Goal: Task Accomplishment & Management: Use online tool/utility

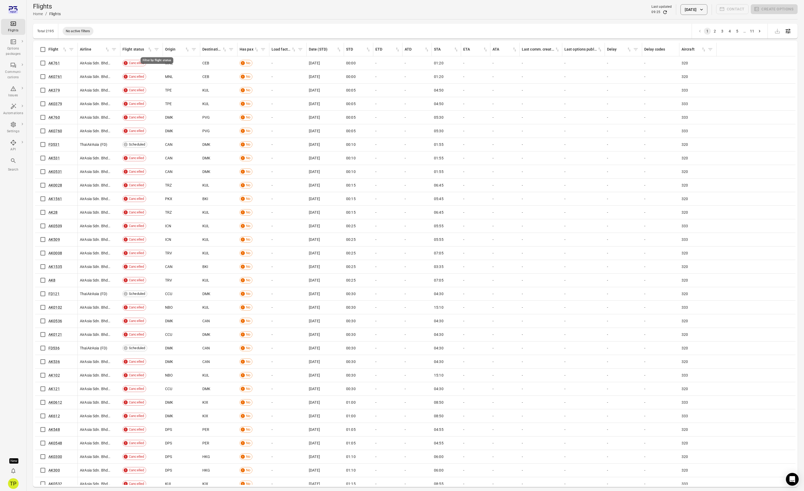
click at [157, 49] on icon "Filter by flight status" at bounding box center [156, 49] width 5 height 5
click at [146, 95] on body "Flights Options packages Communi-cations Issues Automations Settings API Search…" at bounding box center [402, 254] width 804 height 508
click at [126, 153] on li "Scheduled" at bounding box center [157, 156] width 98 height 10
type input "*********"
click at [156, 113] on button "Filter" at bounding box center [155, 112] width 18 height 11
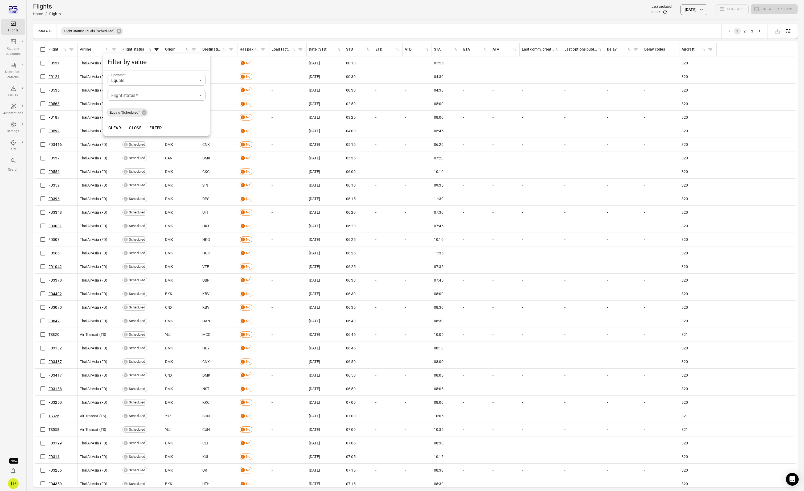
click at [184, 10] on div at bounding box center [402, 245] width 804 height 491
click at [73, 48] on icon "Filter by flight" at bounding box center [71, 49] width 4 height 3
click at [49, 93] on input "Flight   *" at bounding box center [71, 95] width 98 height 11
type input "******"
click at [61, 107] on button "Filter" at bounding box center [70, 112] width 18 height 11
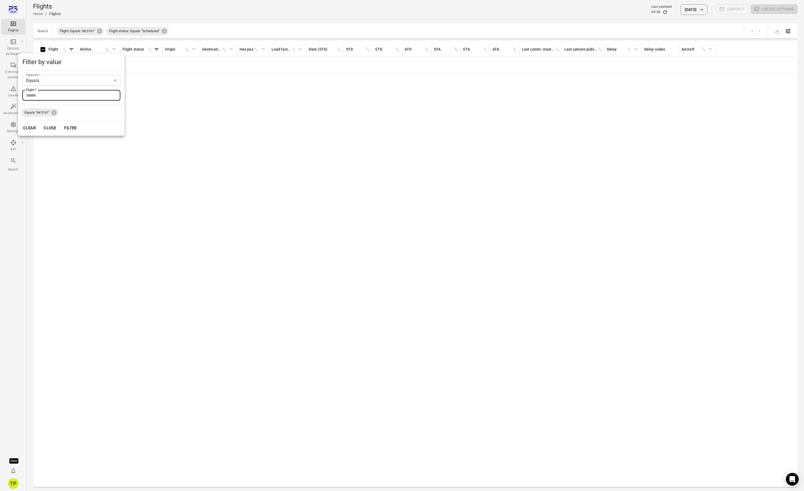
click at [203, 198] on div at bounding box center [402, 245] width 804 height 491
click at [100, 32] on icon at bounding box center [99, 31] width 5 height 5
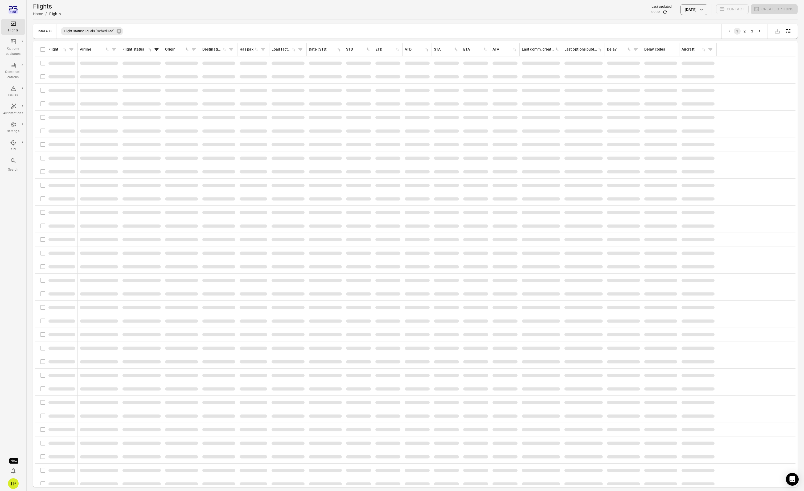
click at [116, 31] on span "Flight status: Equals "Scheduled"" at bounding box center [89, 30] width 57 height 5
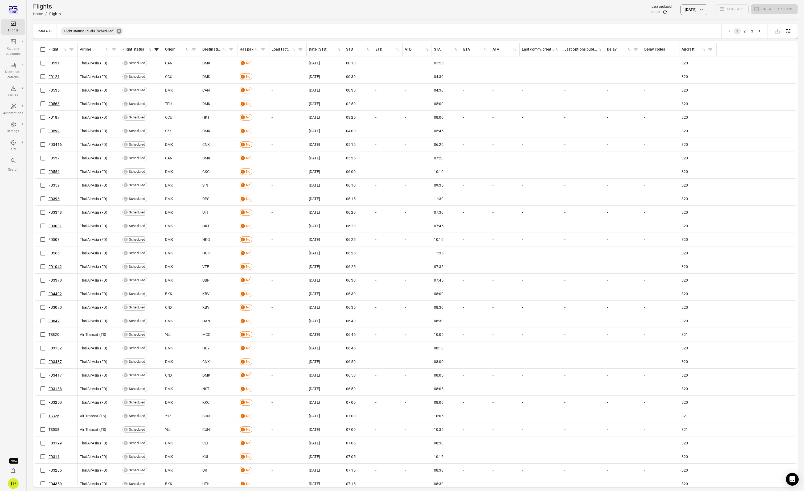
click at [120, 31] on icon at bounding box center [118, 31] width 5 height 5
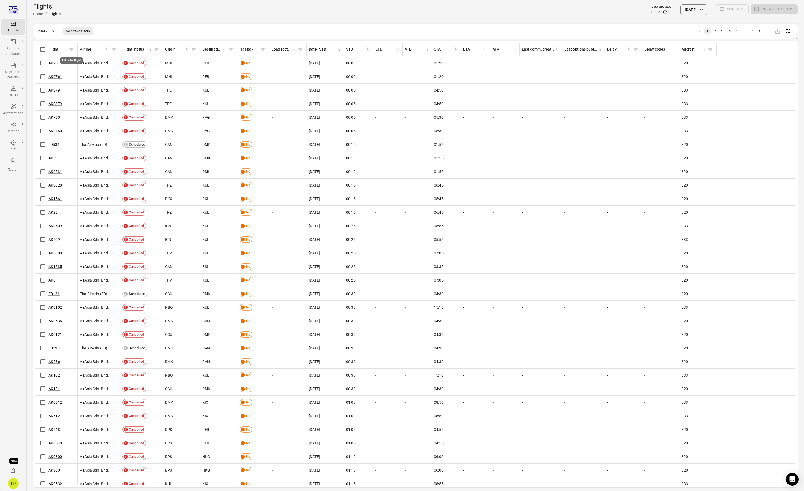
click at [71, 50] on icon "Filter by flight" at bounding box center [71, 49] width 4 height 3
click at [54, 95] on input "Flight   *" at bounding box center [71, 95] width 98 height 11
type input "******"
click at [61, 107] on button "Filter" at bounding box center [70, 112] width 18 height 11
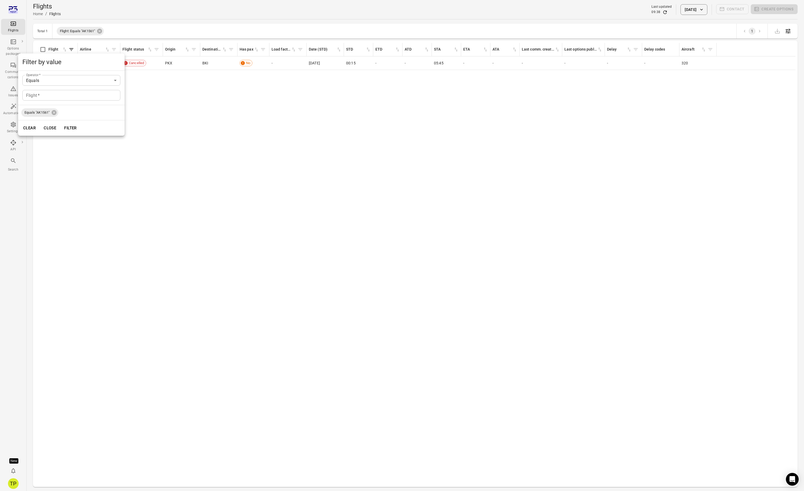
click at [219, 162] on div at bounding box center [402, 245] width 804 height 491
click at [102, 30] on icon at bounding box center [100, 31] width 6 height 6
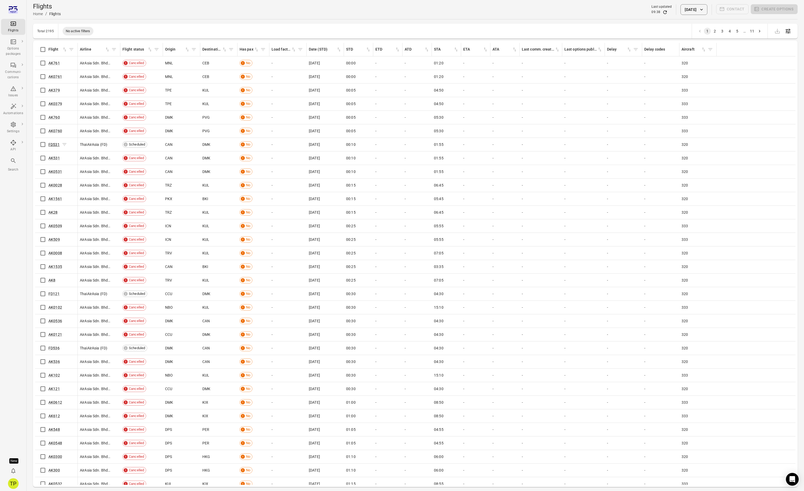
click at [53, 145] on link "FD531" at bounding box center [53, 144] width 11 height 4
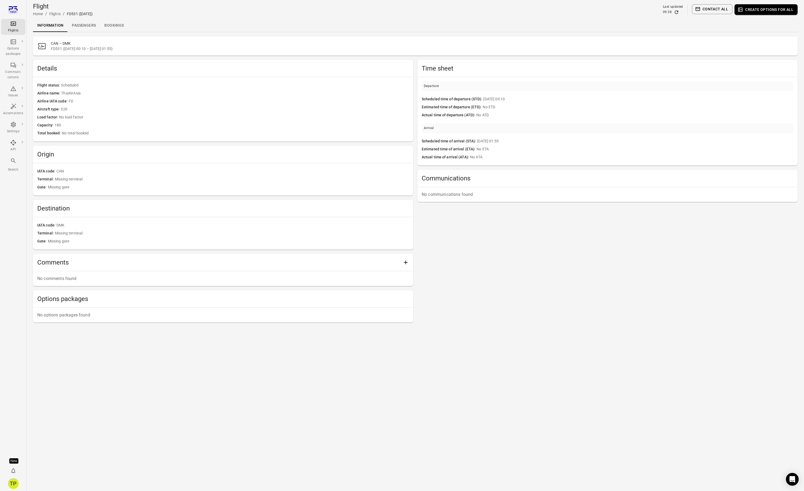
click at [197, 369] on main "Flight Home / Flights / FD531 ([DATE]) Last updated 09:38 Contact all Create op…" at bounding box center [415, 245] width 777 height 491
click at [83, 26] on link "Passengers" at bounding box center [84, 25] width 32 height 13
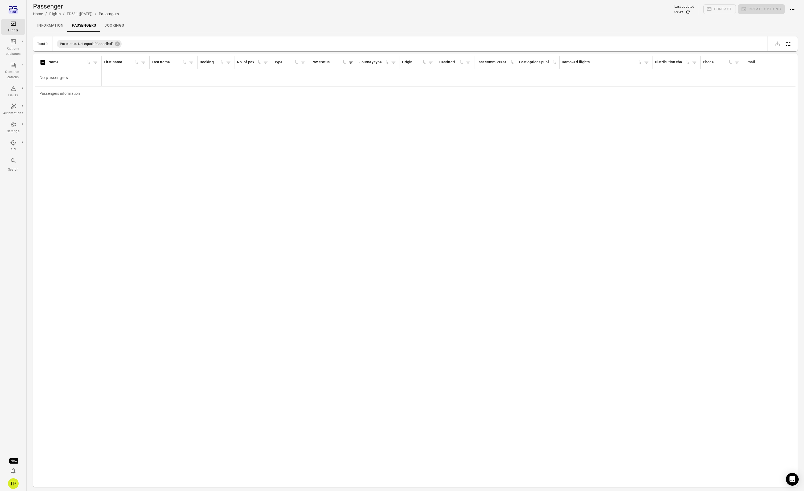
click at [130, 169] on div "Passengers information Name First name Last name Booking sorted ascending No. o…" at bounding box center [415, 270] width 760 height 429
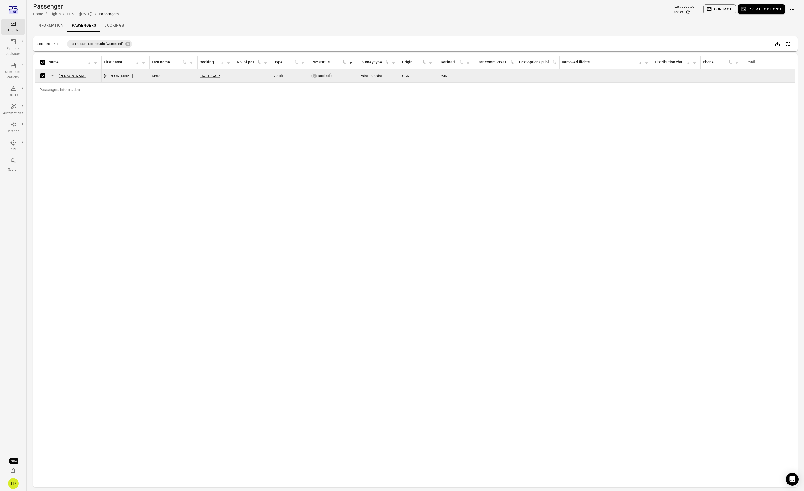
click at [769, 9] on button "Create options" at bounding box center [761, 9] width 47 height 10
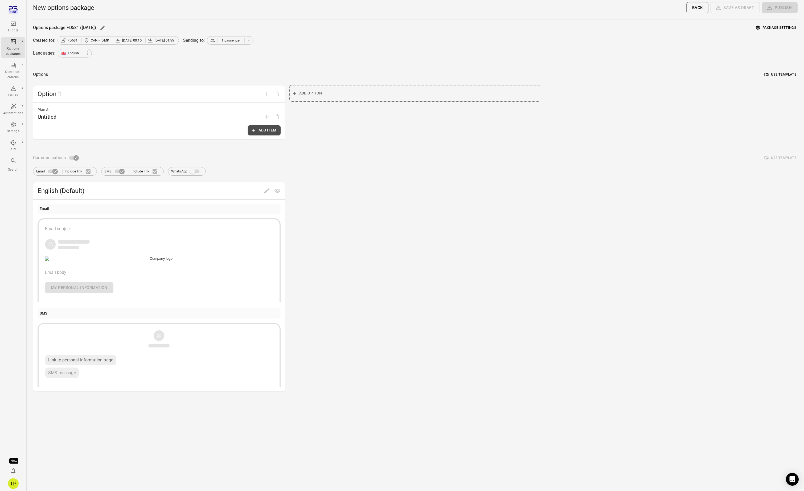
click at [264, 132] on button "Add item" at bounding box center [264, 130] width 32 height 10
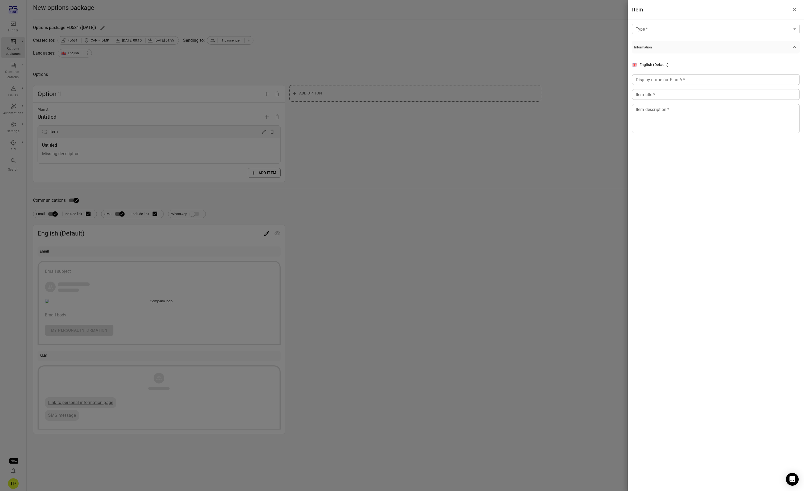
click at [651, 30] on body "Flights Options packages Communi-cations Issues Automations Settings API Search…" at bounding box center [402, 245] width 804 height 491
click at [651, 53] on span "Custom" at bounding box center [715, 51] width 159 height 6
type input "******"
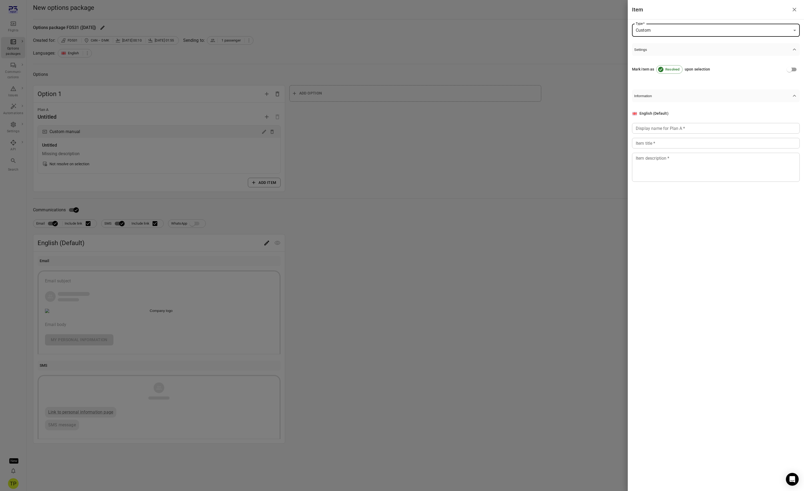
click at [664, 127] on input "Display name for Plan A   *" at bounding box center [716, 128] width 168 height 11
type input "*******"
type input "******"
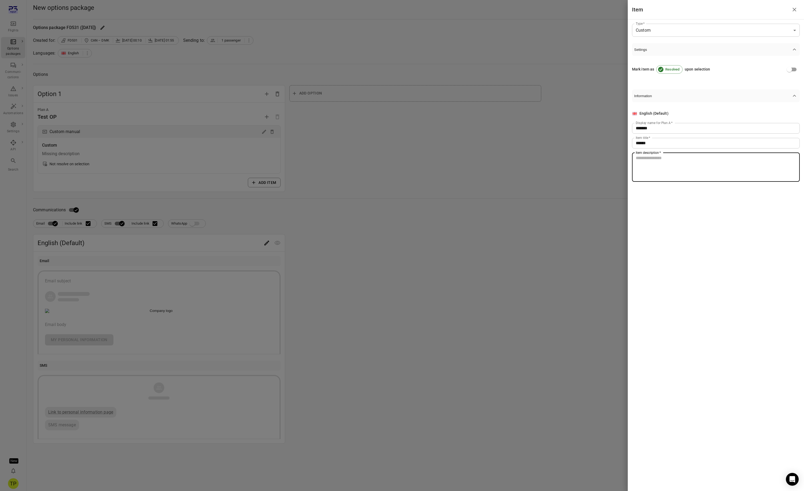
type textarea "*"
type textarea "******"
click at [797, 7] on icon "Close drawer" at bounding box center [794, 9] width 6 height 6
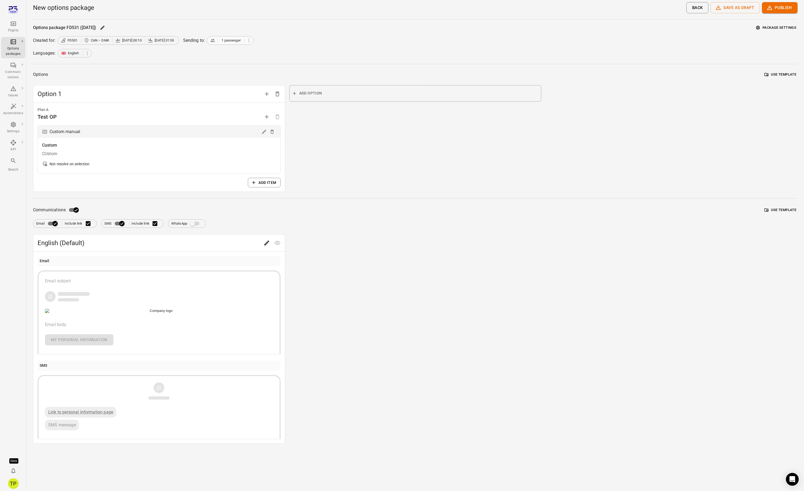
click at [225, 41] on span "1 passenger" at bounding box center [231, 40] width 19 height 5
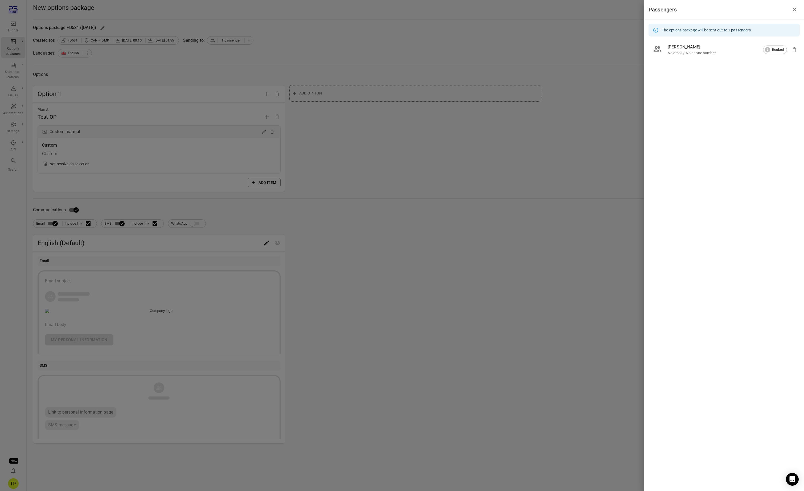
click at [679, 52] on div "No email / No phone number" at bounding box center [727, 52] width 119 height 5
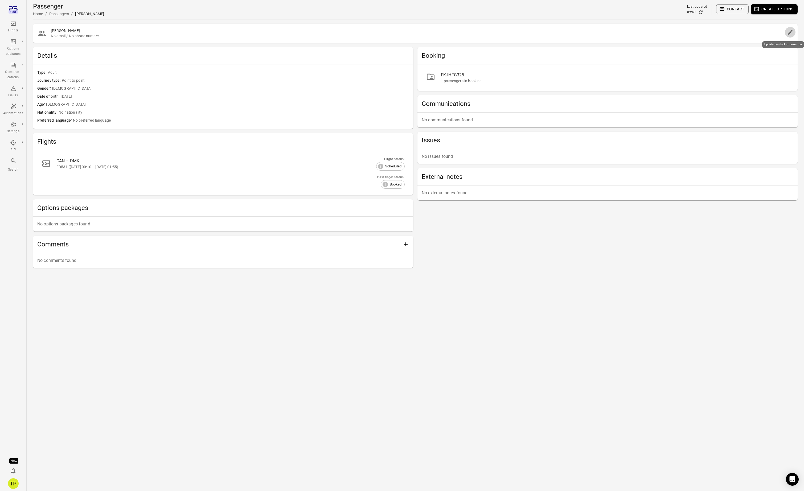
click at [790, 33] on icon "Edit" at bounding box center [790, 32] width 5 height 5
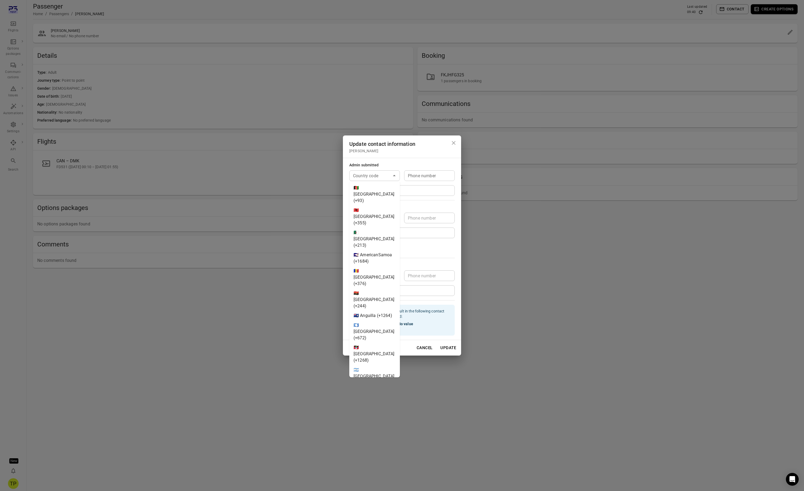
click at [385, 180] on div "Country code" at bounding box center [374, 175] width 51 height 11
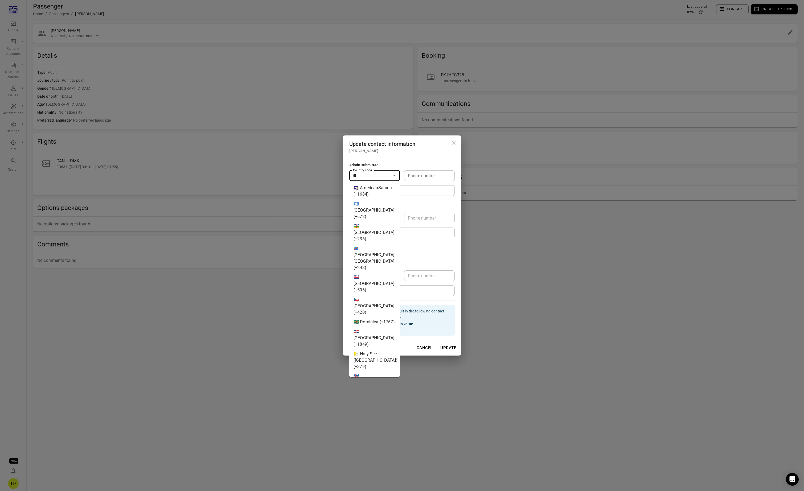
drag, startPoint x: 370, startPoint y: 320, endPoint x: 373, endPoint y: 314, distance: 7.0
click at [370, 372] on li "🇮🇸 Iceland (+354)" at bounding box center [374, 383] width 51 height 22
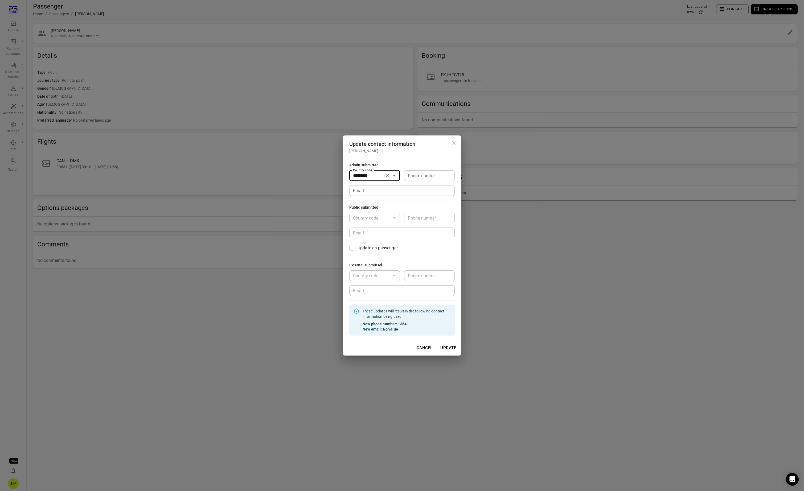
type input "*********"
click at [418, 177] on input "Phone number" at bounding box center [429, 175] width 51 height 11
type input "*******"
type input "**********"
click at [449, 349] on button "Update" at bounding box center [448, 347] width 22 height 11
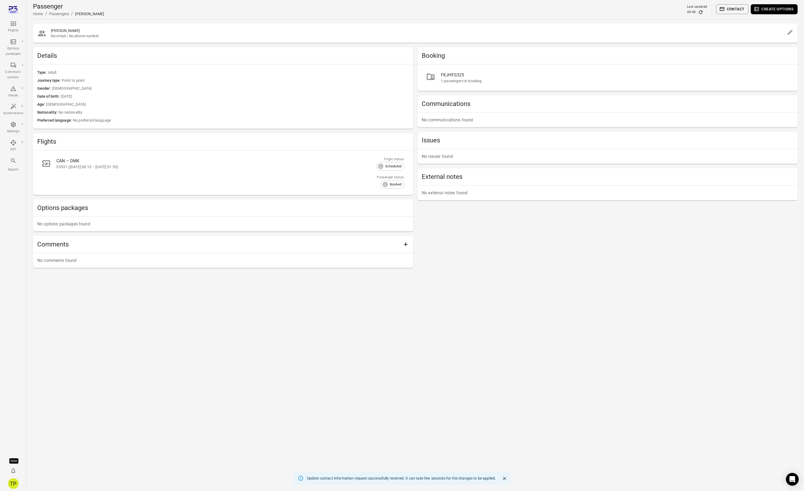
click at [243, 315] on main "Passenger Home / Passengers / Tomas Mate Last updated 09:40 Contact Create opti…" at bounding box center [415, 245] width 777 height 491
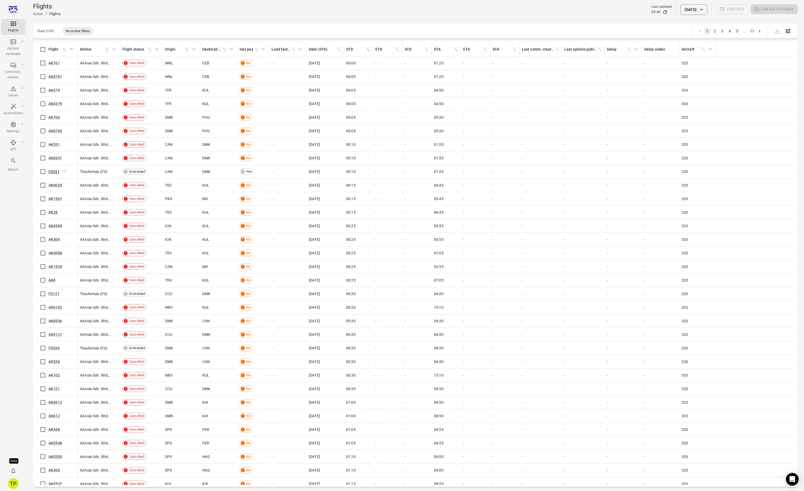
click at [49, 171] on link "FD531" at bounding box center [53, 172] width 11 height 4
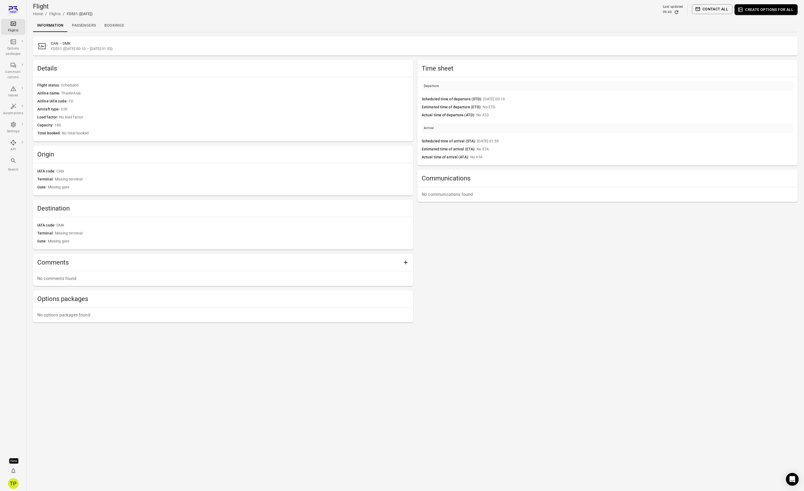
click at [77, 23] on link "Passengers" at bounding box center [84, 25] width 32 height 13
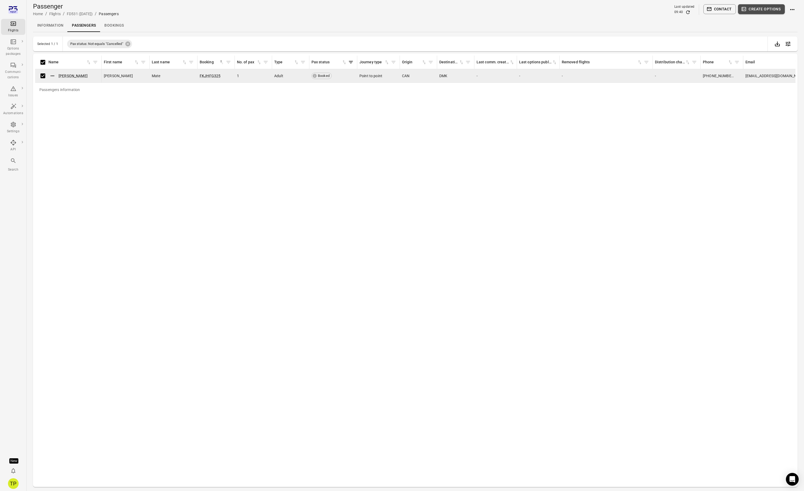
click at [761, 12] on button "Create options" at bounding box center [761, 9] width 47 height 10
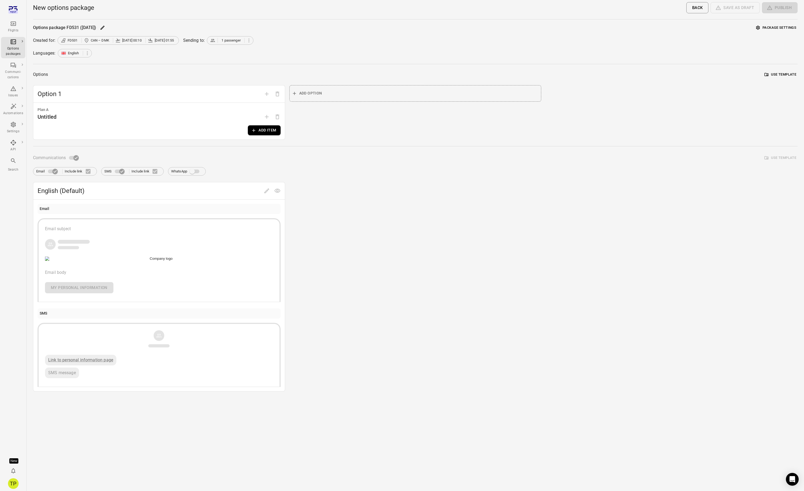
click at [264, 132] on button "Add item" at bounding box center [264, 130] width 32 height 10
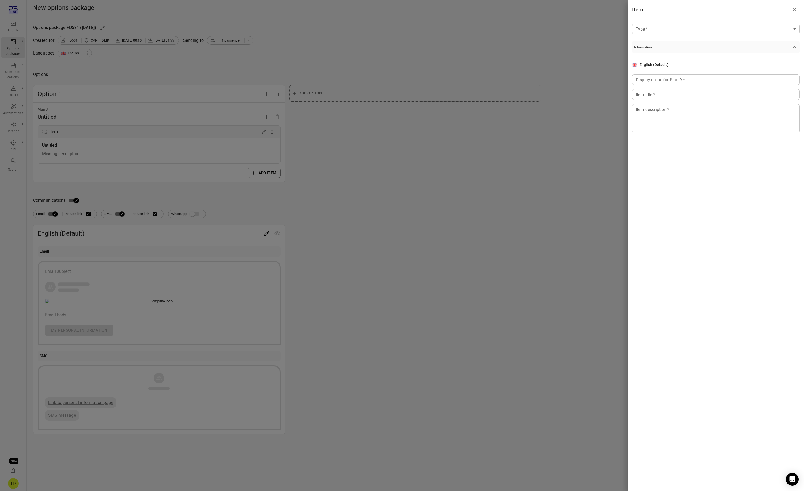
click at [644, 27] on body "Flights Options packages Communi-cations Issues Automations Settings API Search…" at bounding box center [402, 245] width 804 height 491
click at [653, 52] on span "Custom" at bounding box center [715, 51] width 159 height 6
type input "******"
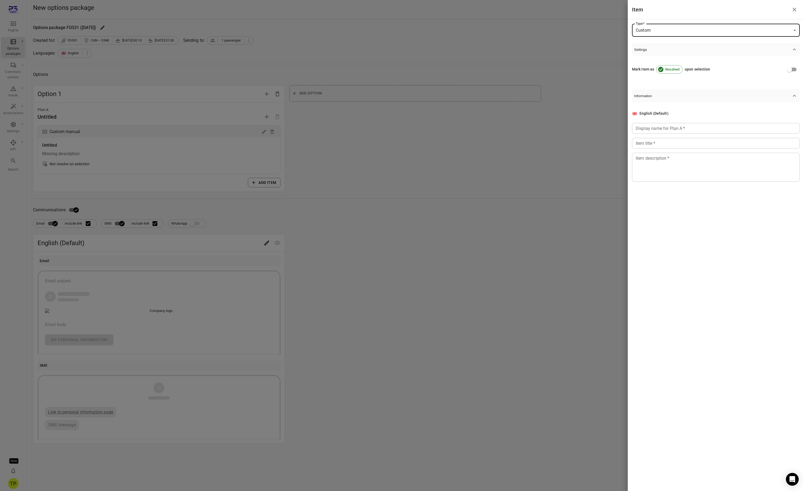
click at [660, 129] on input "Display name for Plan A   *" at bounding box center [716, 128] width 168 height 11
type input "*"
type input "**********"
click at [650, 142] on input "Item title   *" at bounding box center [716, 143] width 168 height 11
type input "****"
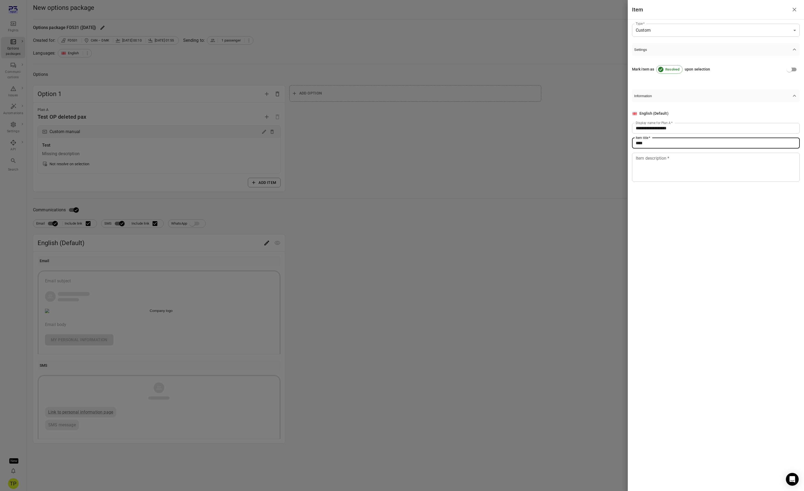
type textarea "*"
type textarea "****"
click at [794, 9] on icon "Close drawer" at bounding box center [795, 10] width 4 height 4
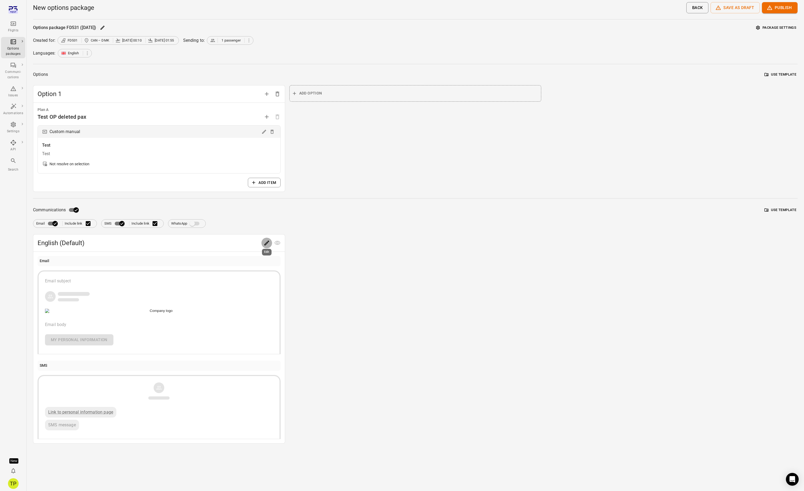
click at [265, 245] on icon "Edit" at bounding box center [266, 243] width 5 height 5
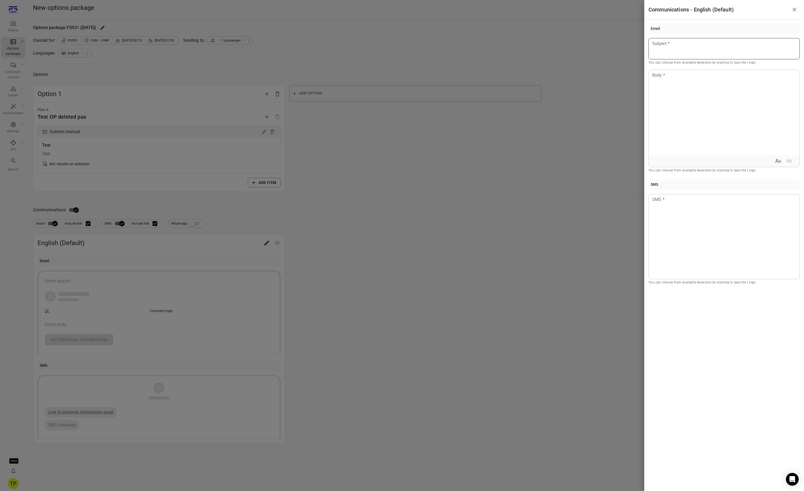
click at [677, 52] on div at bounding box center [724, 48] width 151 height 21
type button "true"
click at [680, 211] on div at bounding box center [724, 236] width 151 height 85
drag, startPoint x: 793, startPoint y: 8, endPoint x: 796, endPoint y: 7, distance: 3.0
click at [794, 8] on icon "Close drawer" at bounding box center [794, 9] width 6 height 6
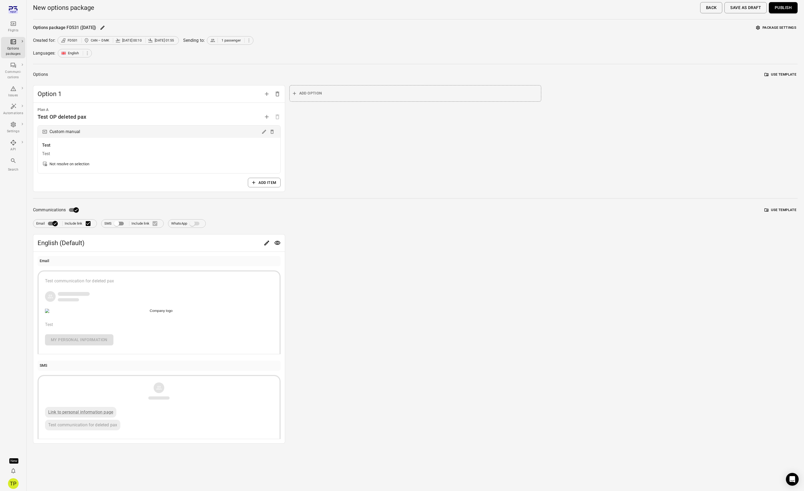
click at [780, 9] on button "Publish" at bounding box center [783, 7] width 29 height 11
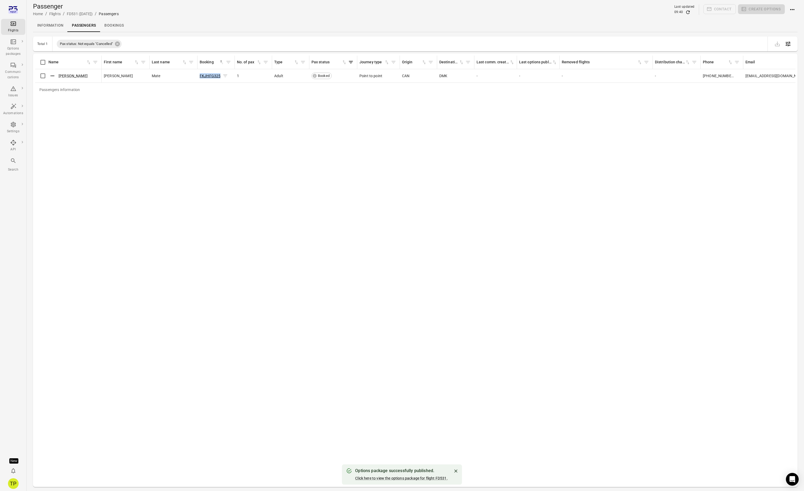
drag, startPoint x: 199, startPoint y: 76, endPoint x: 221, endPoint y: 76, distance: 21.6
click at [221, 76] on td "FKJHFG325" at bounding box center [216, 76] width 37 height 14
copy div "FKJHFG325"
click at [211, 75] on link "FKJHFG325" at bounding box center [210, 76] width 21 height 4
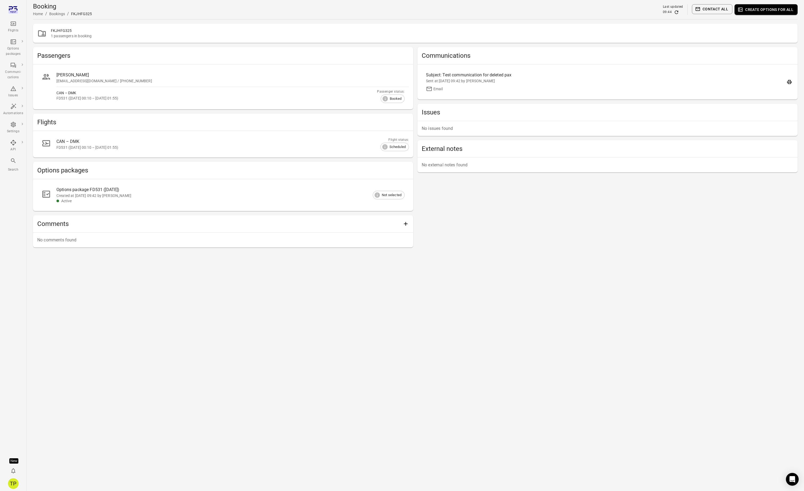
click at [90, 143] on div "CAN – DMK" at bounding box center [226, 141] width 340 height 6
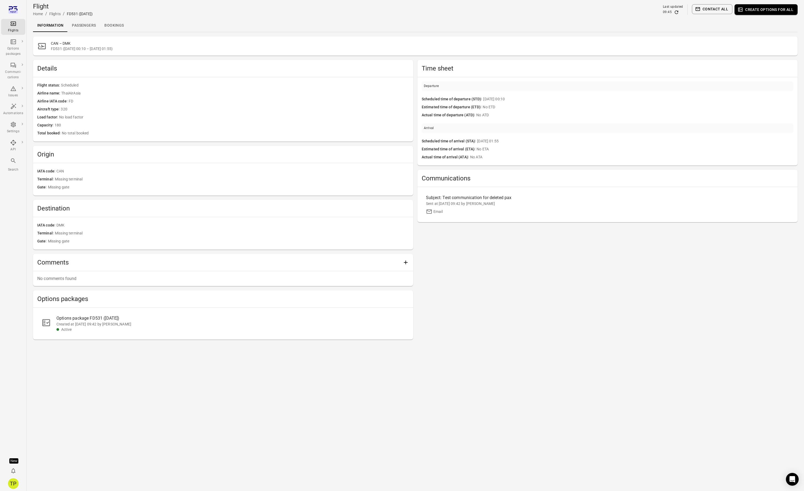
click at [84, 26] on link "Passengers" at bounding box center [84, 25] width 32 height 13
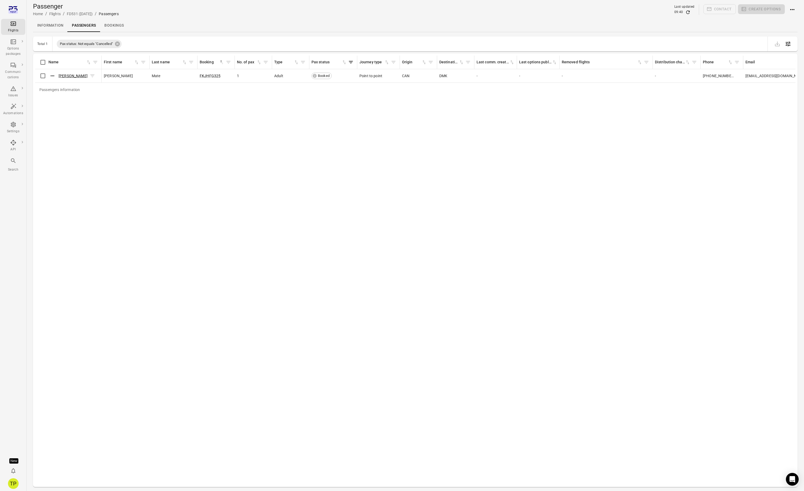
click at [66, 76] on link "Tomas Mate" at bounding box center [73, 76] width 29 height 4
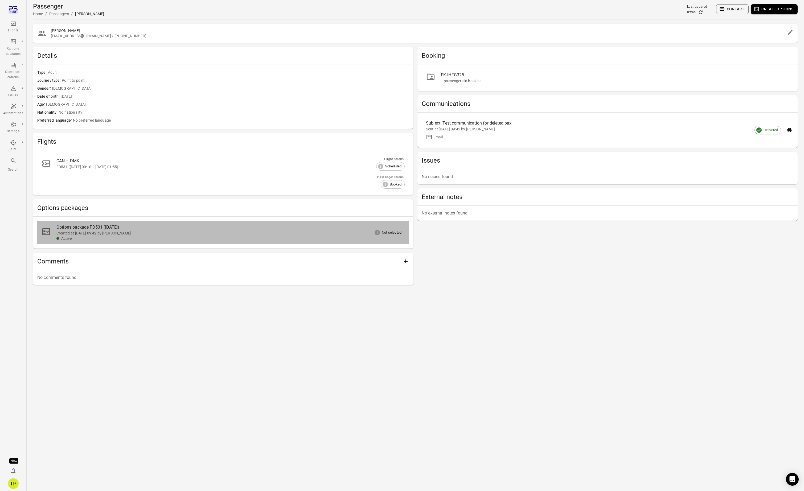
click at [96, 229] on div "Options package FD531 (2 Sep)" at bounding box center [226, 227] width 340 height 6
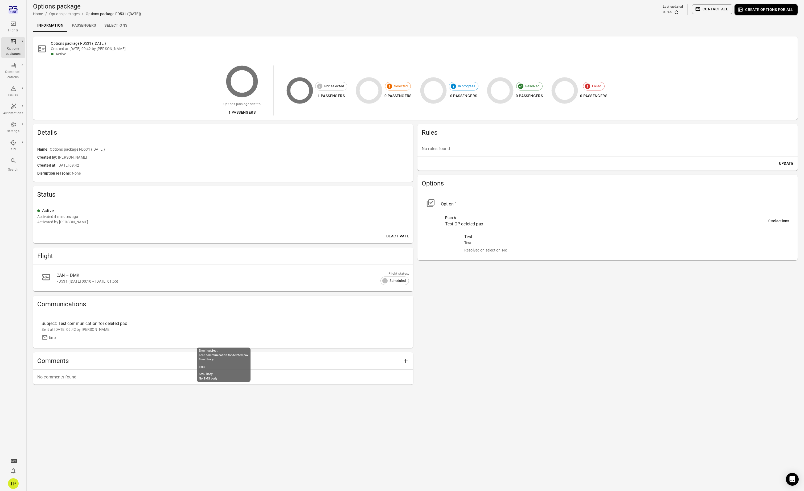
click at [131, 325] on div "Subject: Test communication for deleted pax" at bounding box center [178, 324] width 272 height 6
